Goal: Information Seeking & Learning: Learn about a topic

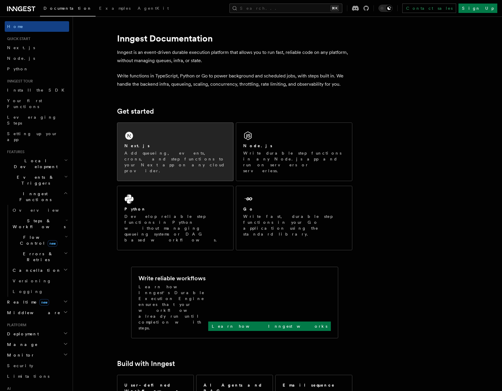
click at [147, 132] on div "Next.js Add queueing, events, crons, and step functions to your Next app on any…" at bounding box center [175, 152] width 116 height 58
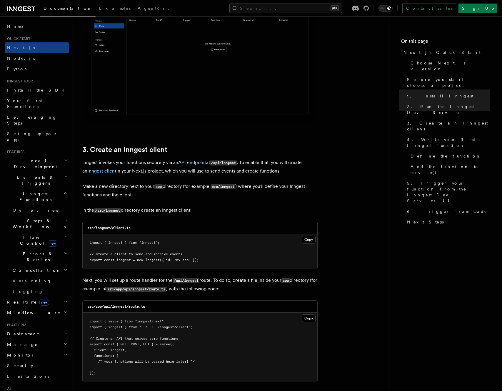
scroll to position [575, 0]
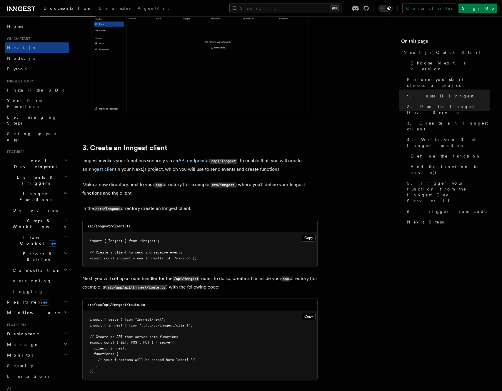
click at [31, 158] on span "Local Development" at bounding box center [34, 164] width 59 height 12
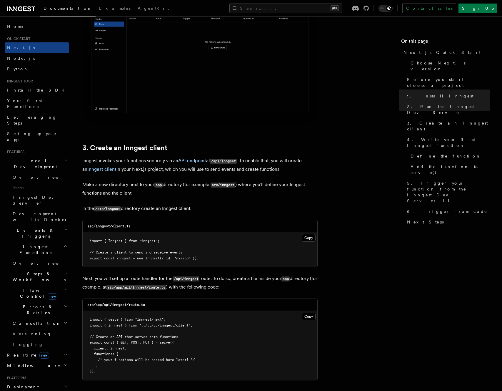
click at [34, 227] on span "Events & Triggers" at bounding box center [34, 233] width 59 height 12
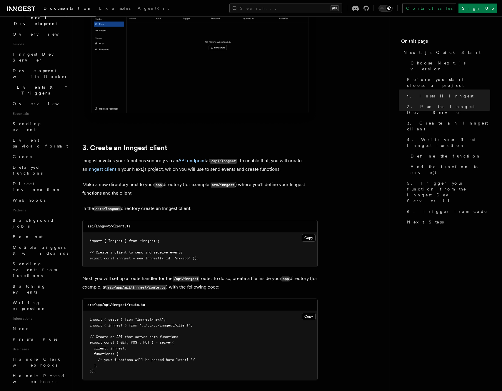
click at [173, 107] on img at bounding box center [199, 51] width 235 height 148
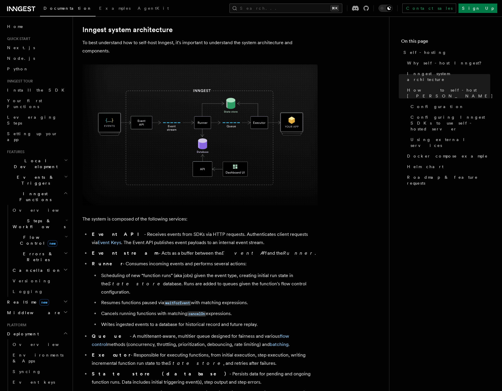
scroll to position [128, 0]
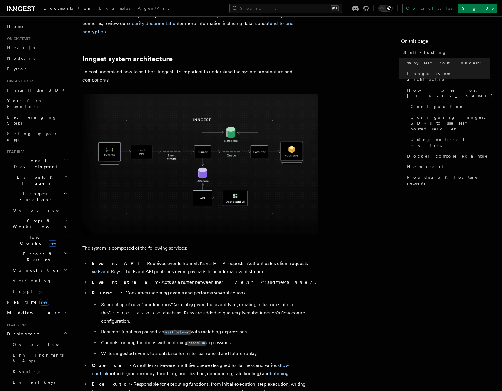
click at [15, 9] on icon at bounding box center [13, 8] width 9 height 5
